Goal: Check status: Check status

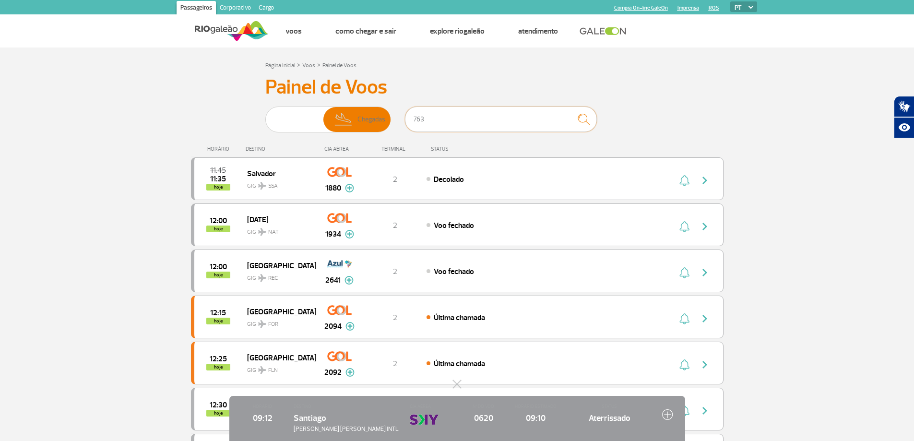
click at [418, 119] on input "763" at bounding box center [501, 118] width 192 height 25
click at [590, 118] on img "submit" at bounding box center [583, 119] width 21 height 20
click at [322, 124] on span "Partidas Chegadas" at bounding box center [327, 119] width 125 height 26
click at [265, 115] on input "Partidas Chegadas" at bounding box center [265, 115] width 0 height 0
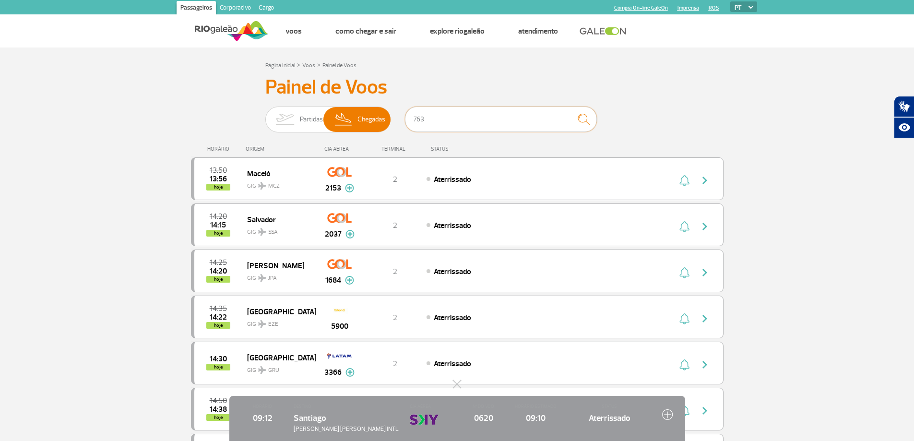
click at [464, 117] on input "763" at bounding box center [501, 118] width 192 height 25
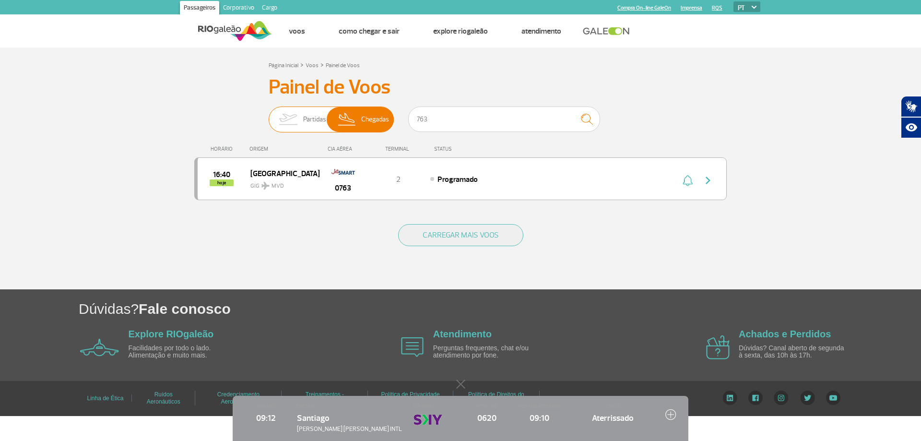
click at [359, 119] on img at bounding box center [347, 119] width 28 height 25
click at [269, 115] on input "Partidas Chegadas" at bounding box center [269, 115] width 0 height 0
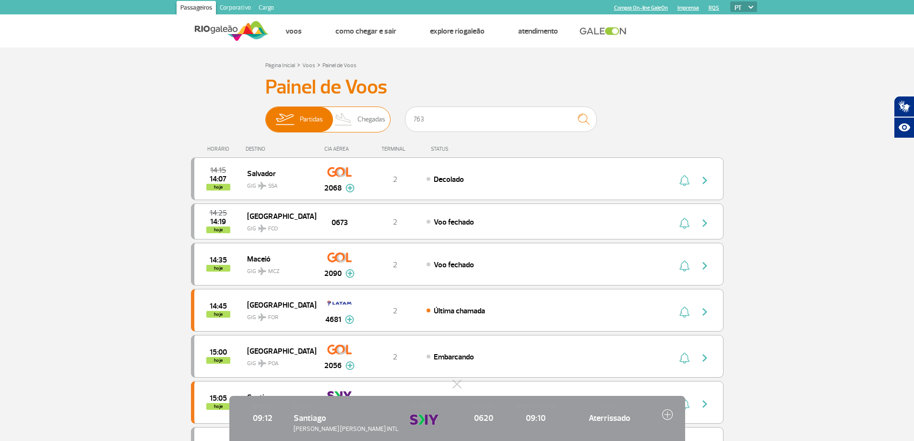
click at [341, 126] on img at bounding box center [343, 119] width 28 height 25
click at [265, 115] on input "Partidas Chegadas" at bounding box center [265, 115] width 0 height 0
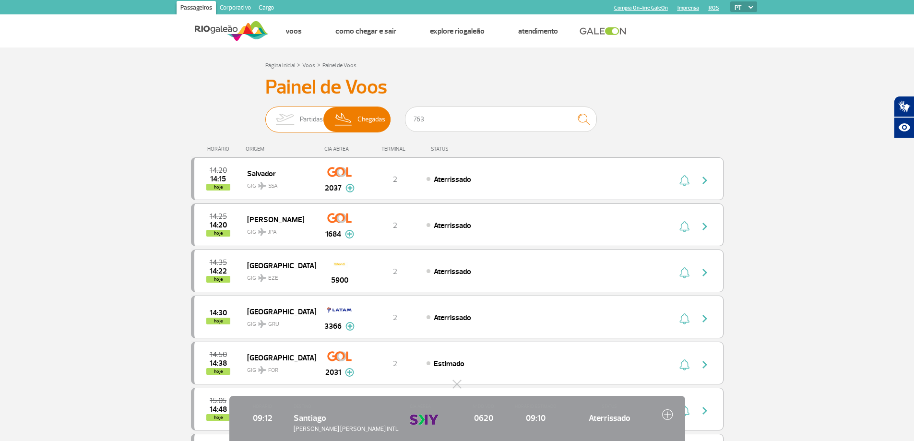
click at [351, 116] on img at bounding box center [343, 119] width 28 height 25
click at [265, 115] on input "Partidas Chegadas" at bounding box center [265, 115] width 0 height 0
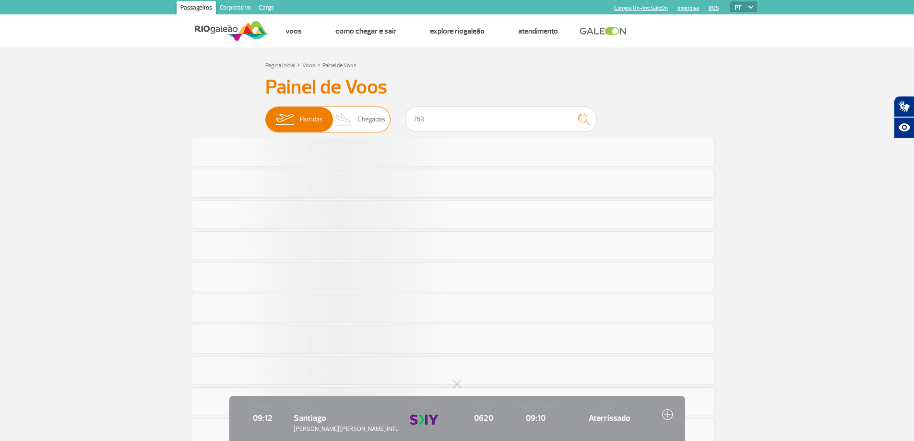
click at [340, 117] on img at bounding box center [343, 119] width 28 height 25
click at [265, 115] on input "Partidas Chegadas" at bounding box center [265, 115] width 0 height 0
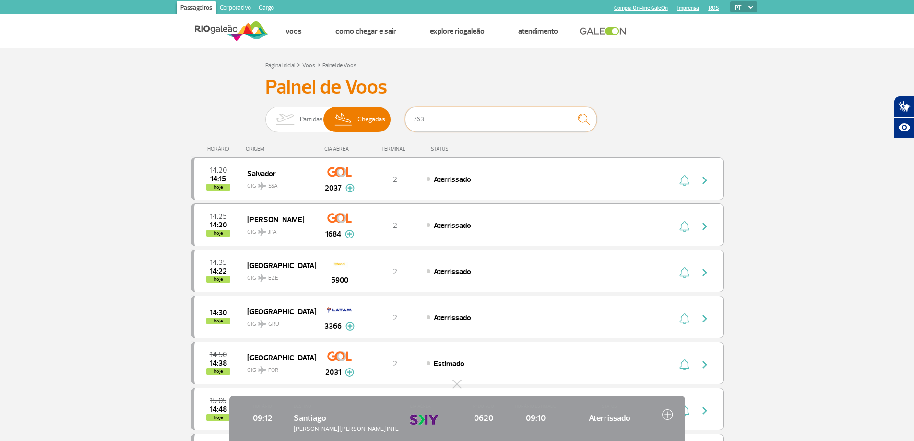
click at [437, 111] on input "763" at bounding box center [501, 118] width 192 height 25
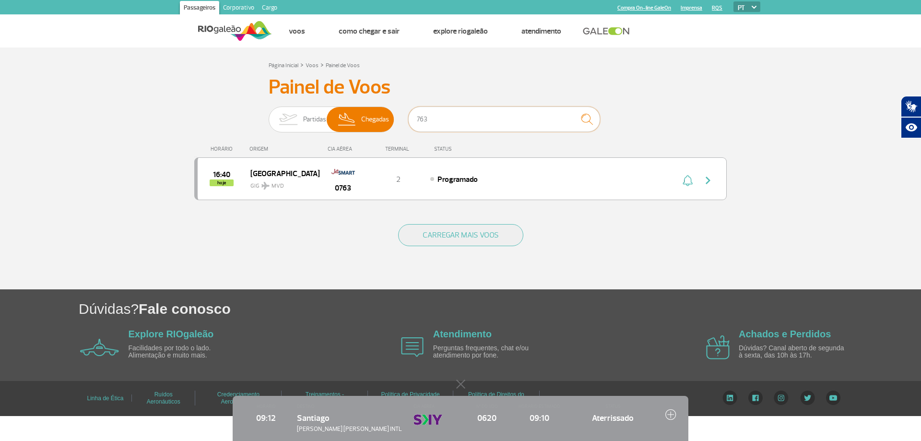
drag, startPoint x: 454, startPoint y: 117, endPoint x: 398, endPoint y: 114, distance: 56.2
click at [398, 121] on div "Partidas Chegadas 763" at bounding box center [461, 120] width 384 height 29
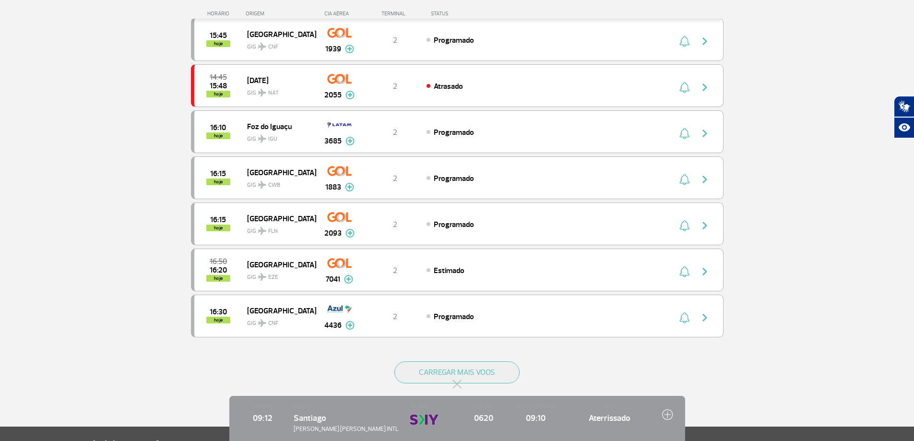
scroll to position [767, 0]
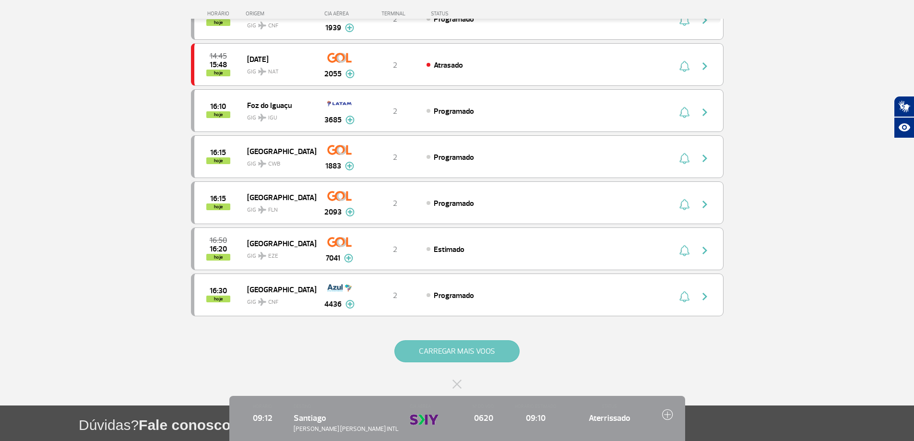
click at [430, 348] on button "CARREGAR MAIS VOOS" at bounding box center [456, 351] width 125 height 22
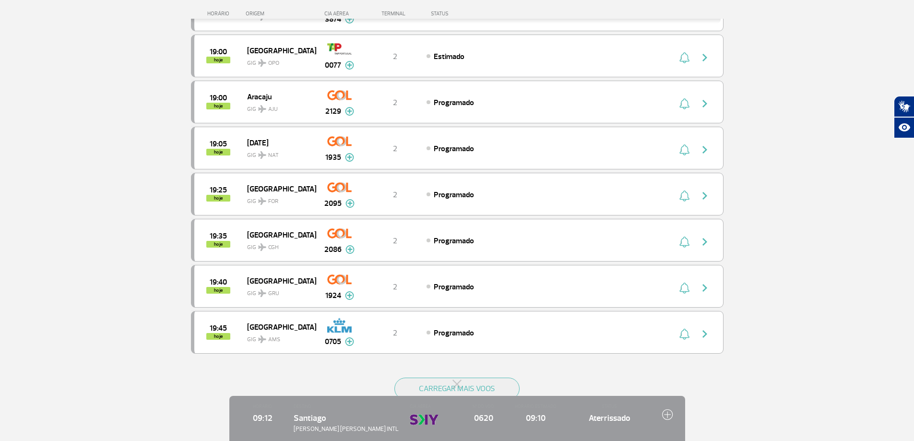
scroll to position [1779, 0]
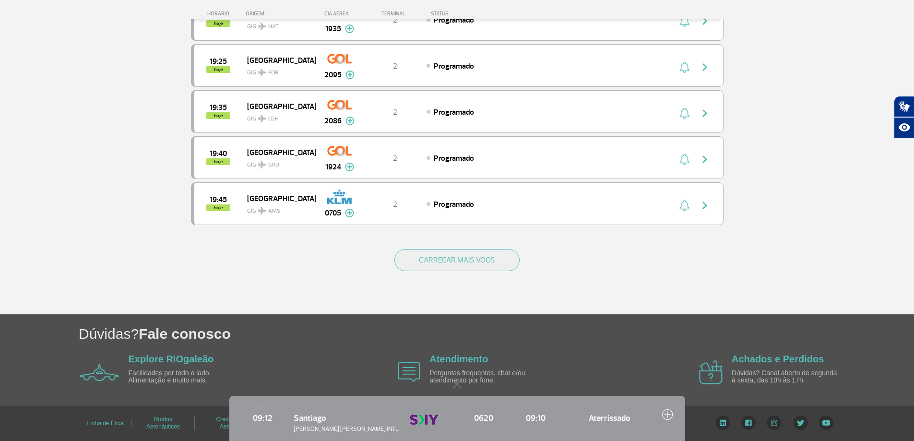
click at [455, 248] on div "CARREGAR MAIS VOOS" at bounding box center [457, 275] width 532 height 77
click at [454, 258] on button "CARREGAR MAIS VOOS" at bounding box center [456, 260] width 125 height 22
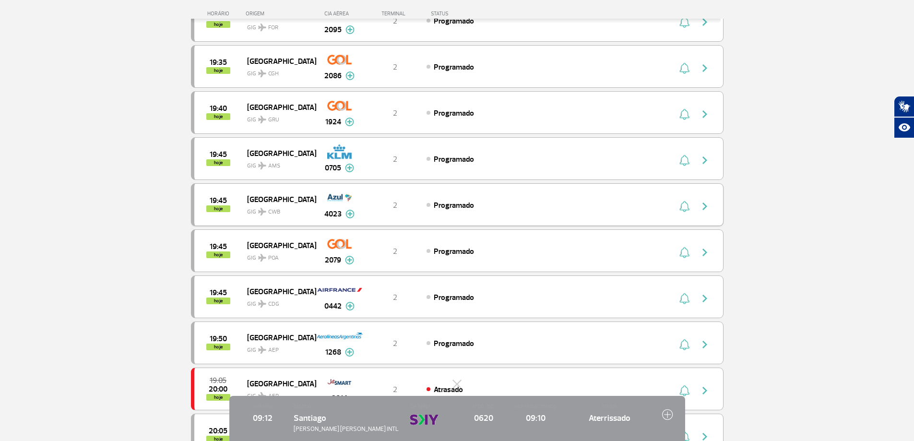
scroll to position [1971, 0]
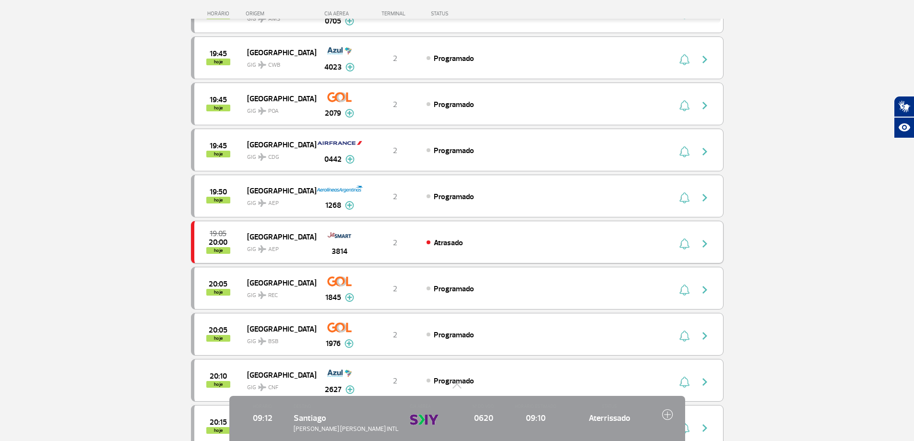
click at [701, 237] on button "button" at bounding box center [707, 241] width 22 height 15
click at [706, 245] on img "button" at bounding box center [705, 244] width 12 height 12
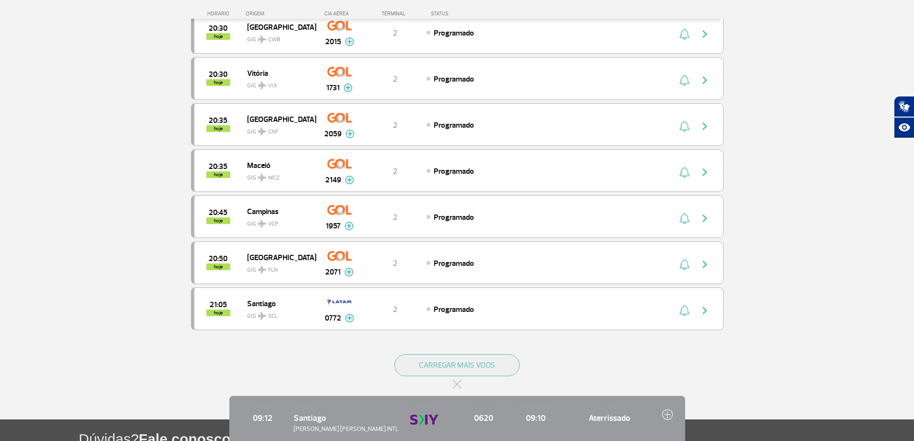
scroll to position [2690, 0]
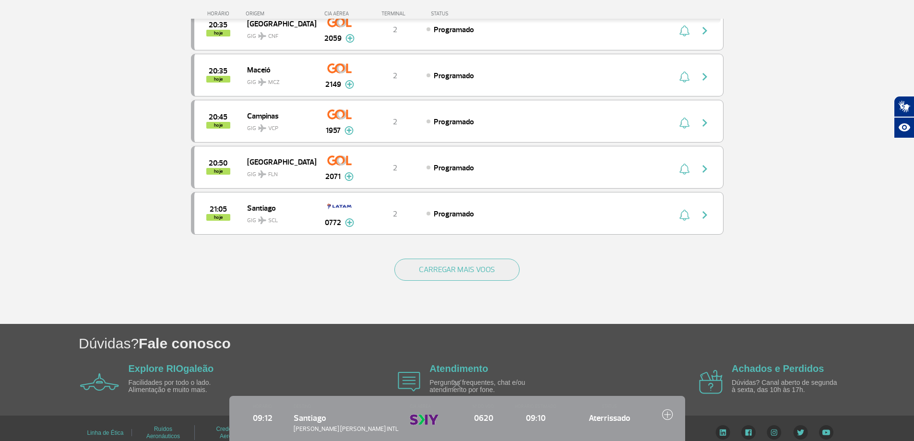
click at [457, 384] on button at bounding box center [457, 384] width 10 height 10
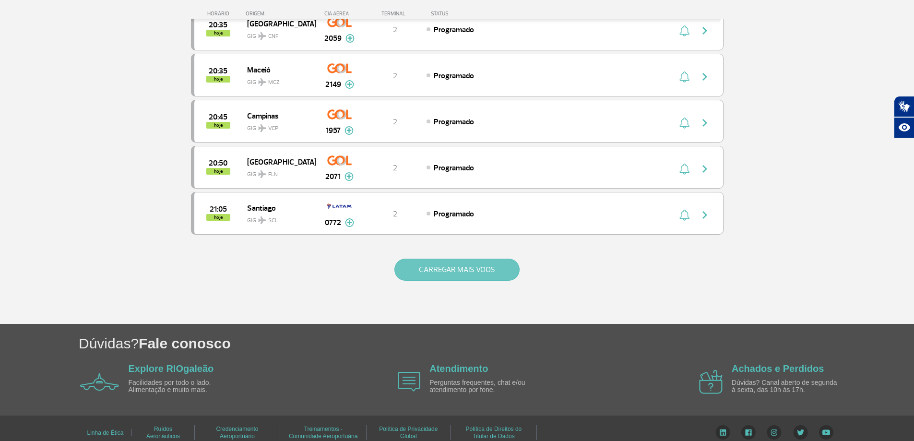
click at [459, 266] on button "CARREGAR MAIS VOOS" at bounding box center [456, 269] width 125 height 22
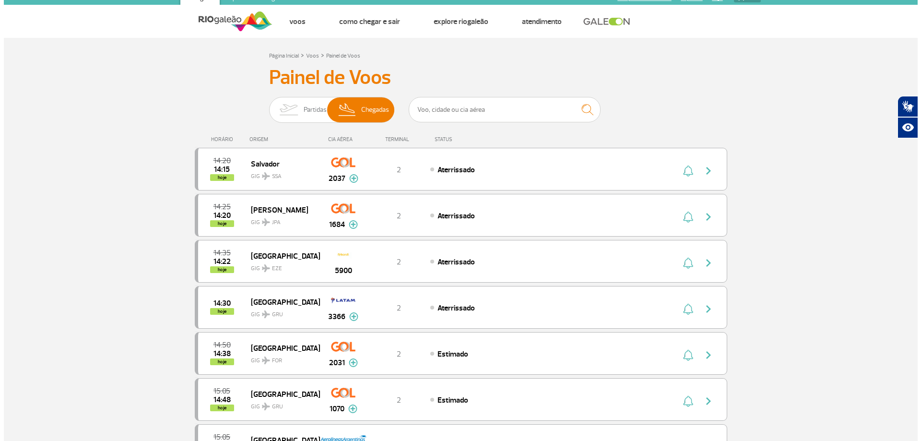
scroll to position [0, 0]
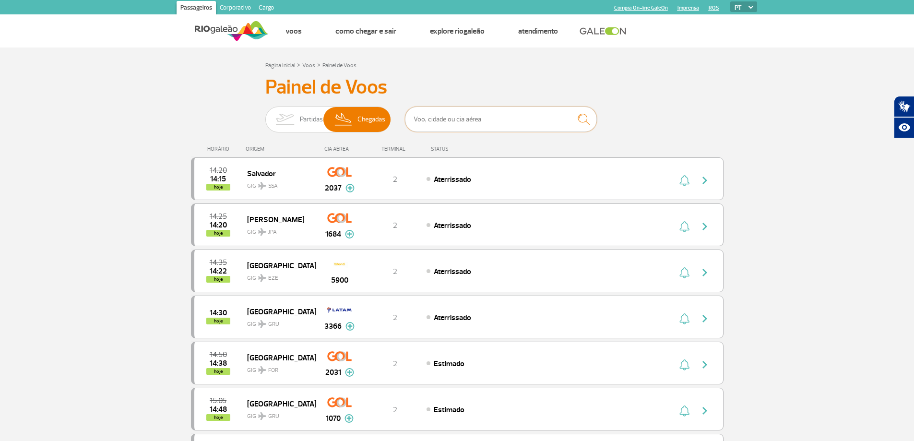
click at [429, 129] on input "text" at bounding box center [501, 118] width 192 height 25
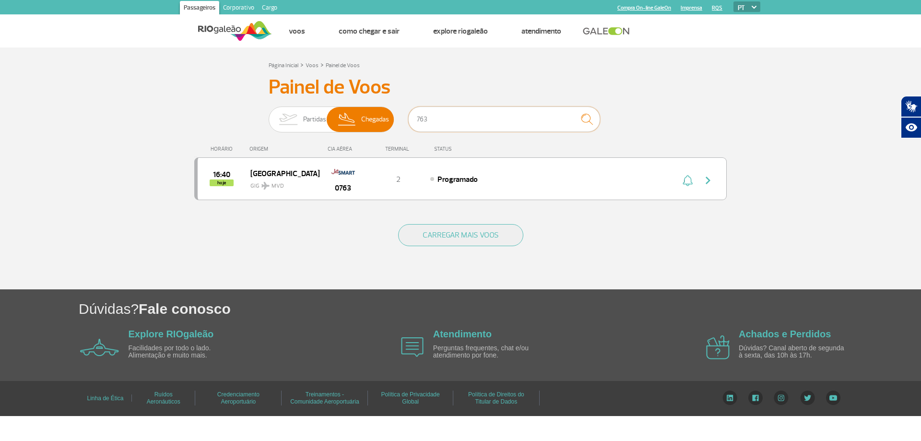
drag, startPoint x: 495, startPoint y: 122, endPoint x: 422, endPoint y: 108, distance: 74.7
click at [420, 109] on input "763" at bounding box center [504, 118] width 192 height 25
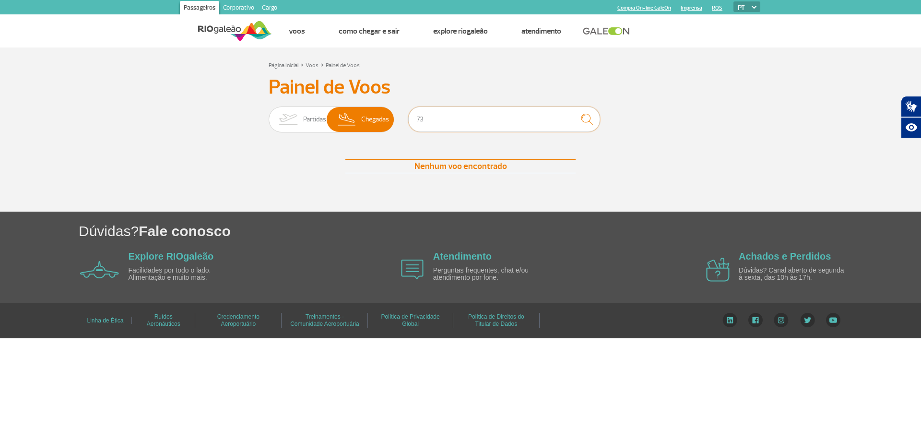
type input "7"
type input "3814"
